Goal: Task Accomplishment & Management: Manage account settings

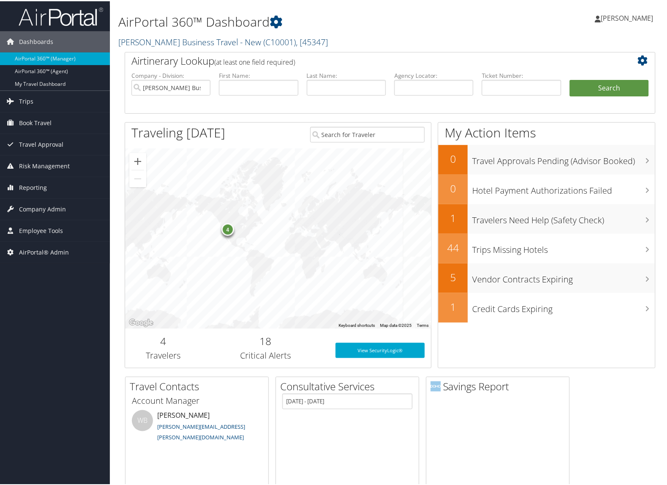
click at [153, 44] on link "Christopherson Business Travel - New ( C10001 ) , [ 45347 ]" at bounding box center [223, 40] width 210 height 11
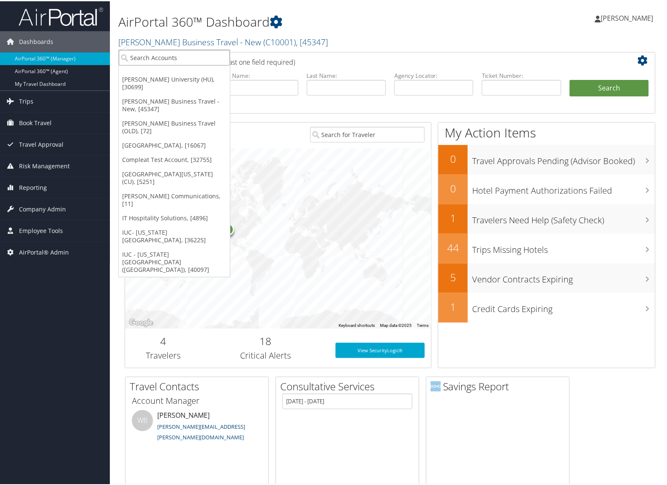
click at [151, 58] on input "search" at bounding box center [174, 57] width 111 height 16
type input "2650"
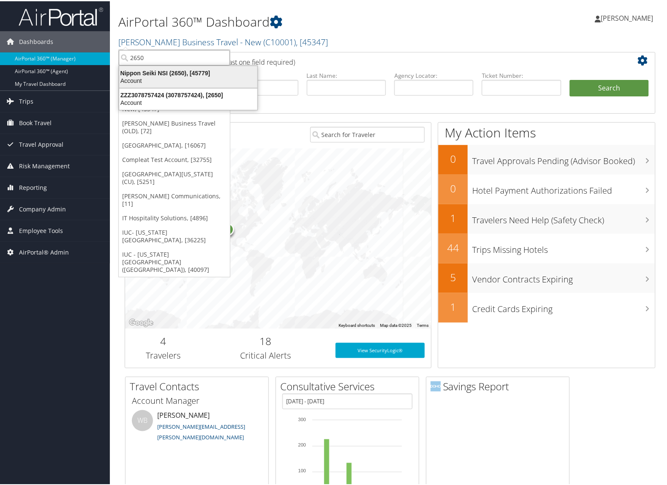
click at [155, 69] on div "Nippon Seiki NSI (2650), [45779]" at bounding box center [188, 72] width 148 height 8
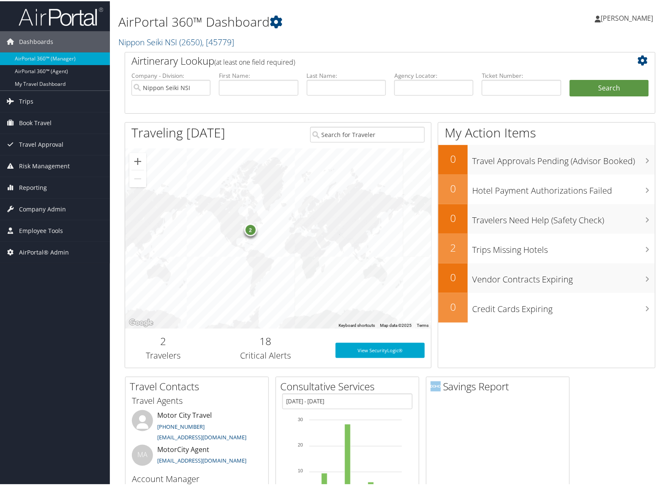
click at [58, 290] on div "Dashboards AirPortal 360™ (Manager) AirPortal 360™ (Agent) My Travel Dashboard …" at bounding box center [335, 363] width 671 height 727
click at [41, 208] on span "Company Admin" at bounding box center [42, 207] width 47 height 21
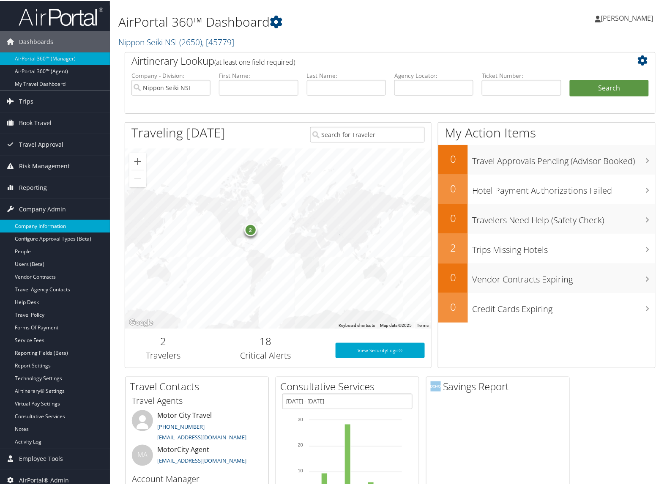
click at [39, 224] on link "Company Information" at bounding box center [55, 225] width 110 height 13
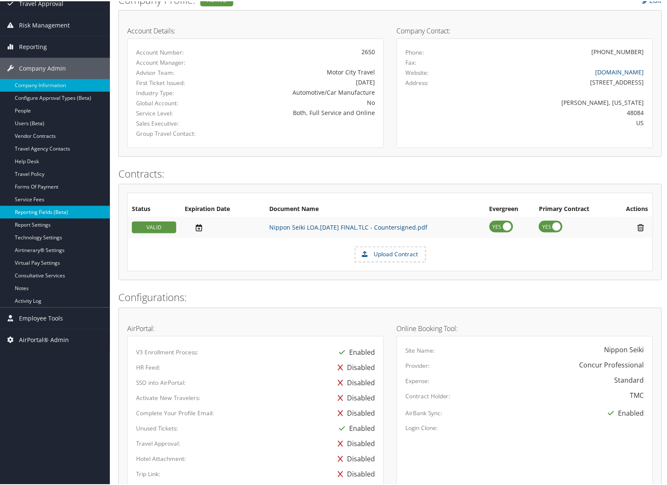
scroll to position [18, 0]
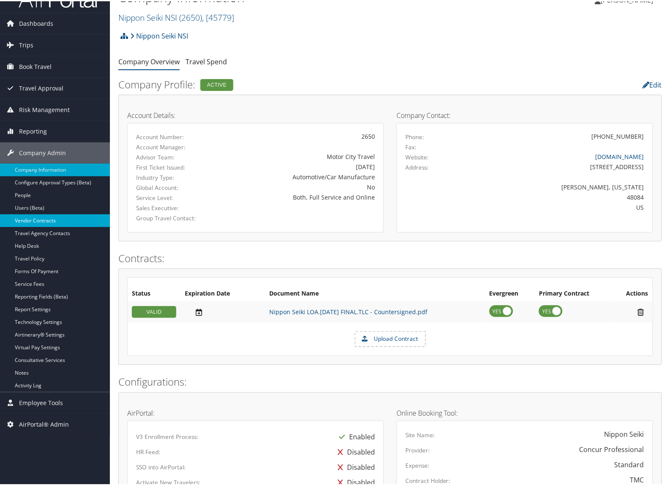
click at [39, 219] on link "Vendor Contracts" at bounding box center [55, 219] width 110 height 13
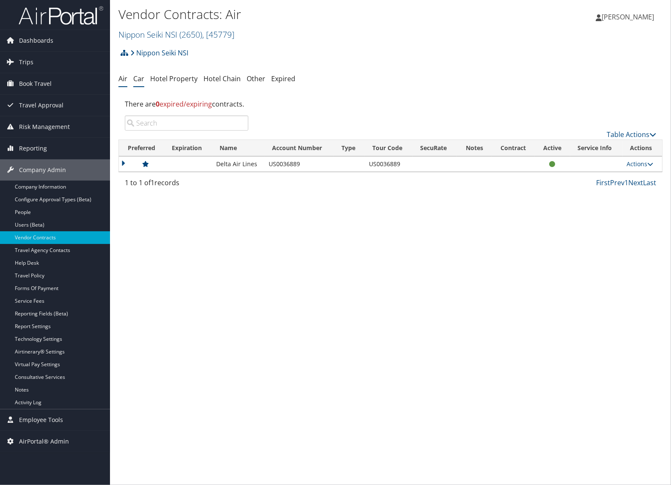
click at [141, 78] on link "Car" at bounding box center [138, 78] width 11 height 9
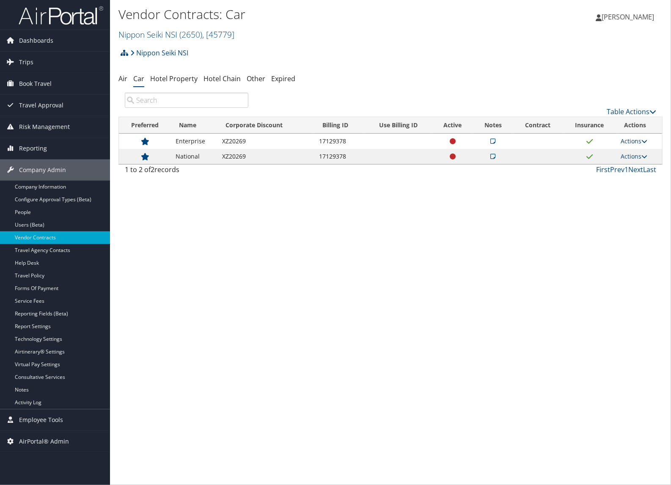
click at [635, 144] on link "Actions" at bounding box center [633, 141] width 27 height 8
click at [626, 181] on link "Edit Contract" at bounding box center [617, 182] width 56 height 14
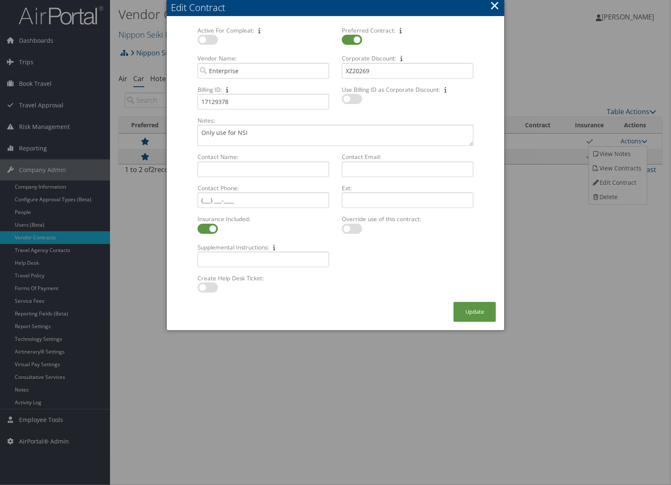
click at [493, 5] on button "×" at bounding box center [495, 5] width 10 height 17
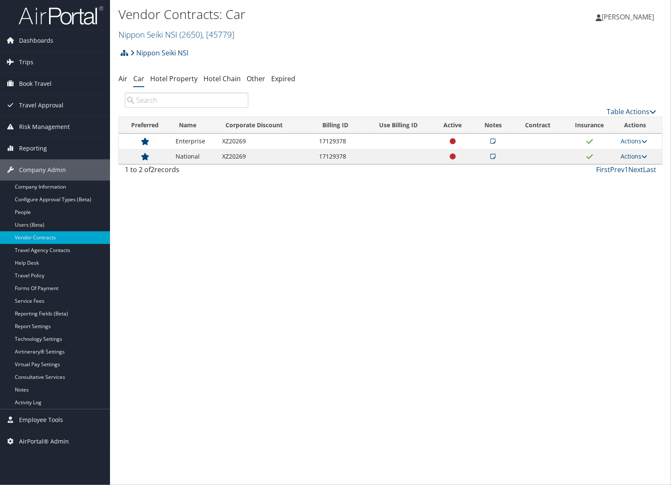
click at [624, 154] on link "Actions" at bounding box center [633, 156] width 27 height 8
click at [619, 197] on link "Edit Contract" at bounding box center [617, 198] width 56 height 14
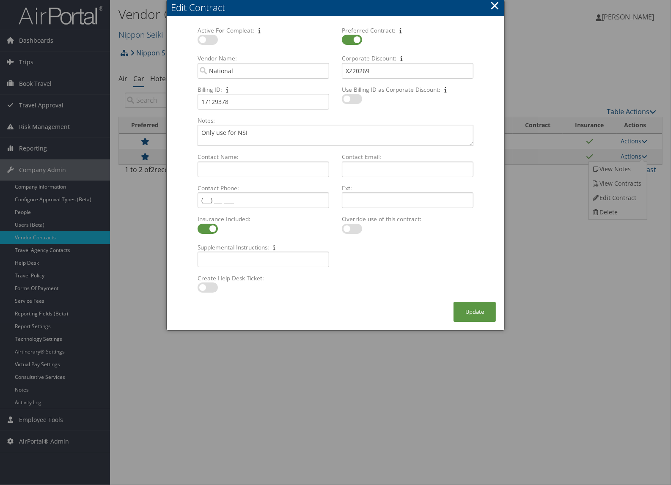
click at [493, 8] on button "×" at bounding box center [495, 5] width 10 height 17
